Goal: Find specific page/section: Find specific page/section

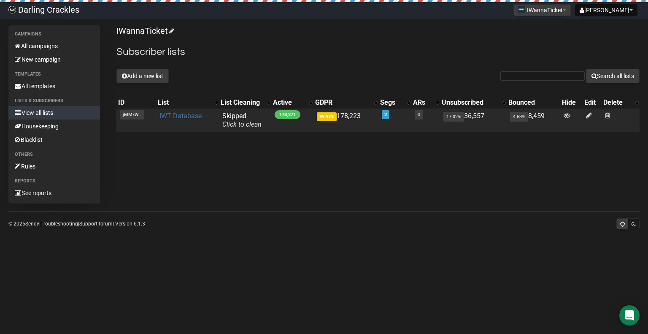
click at [178, 115] on link "IWT Database" at bounding box center [180, 116] width 42 height 8
click at [189, 113] on link "IWT Database" at bounding box center [180, 116] width 42 height 8
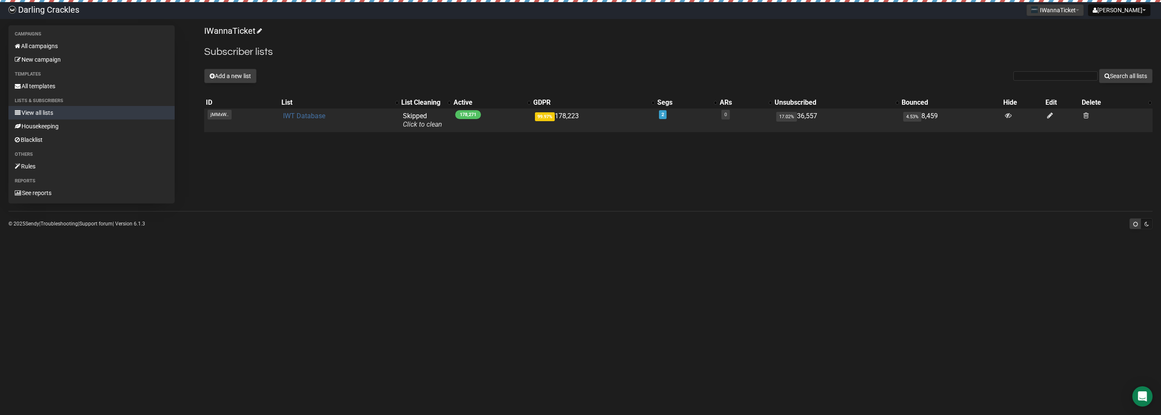
click at [306, 117] on link "IWT Database" at bounding box center [304, 116] width 42 height 8
